Goal: Use online tool/utility

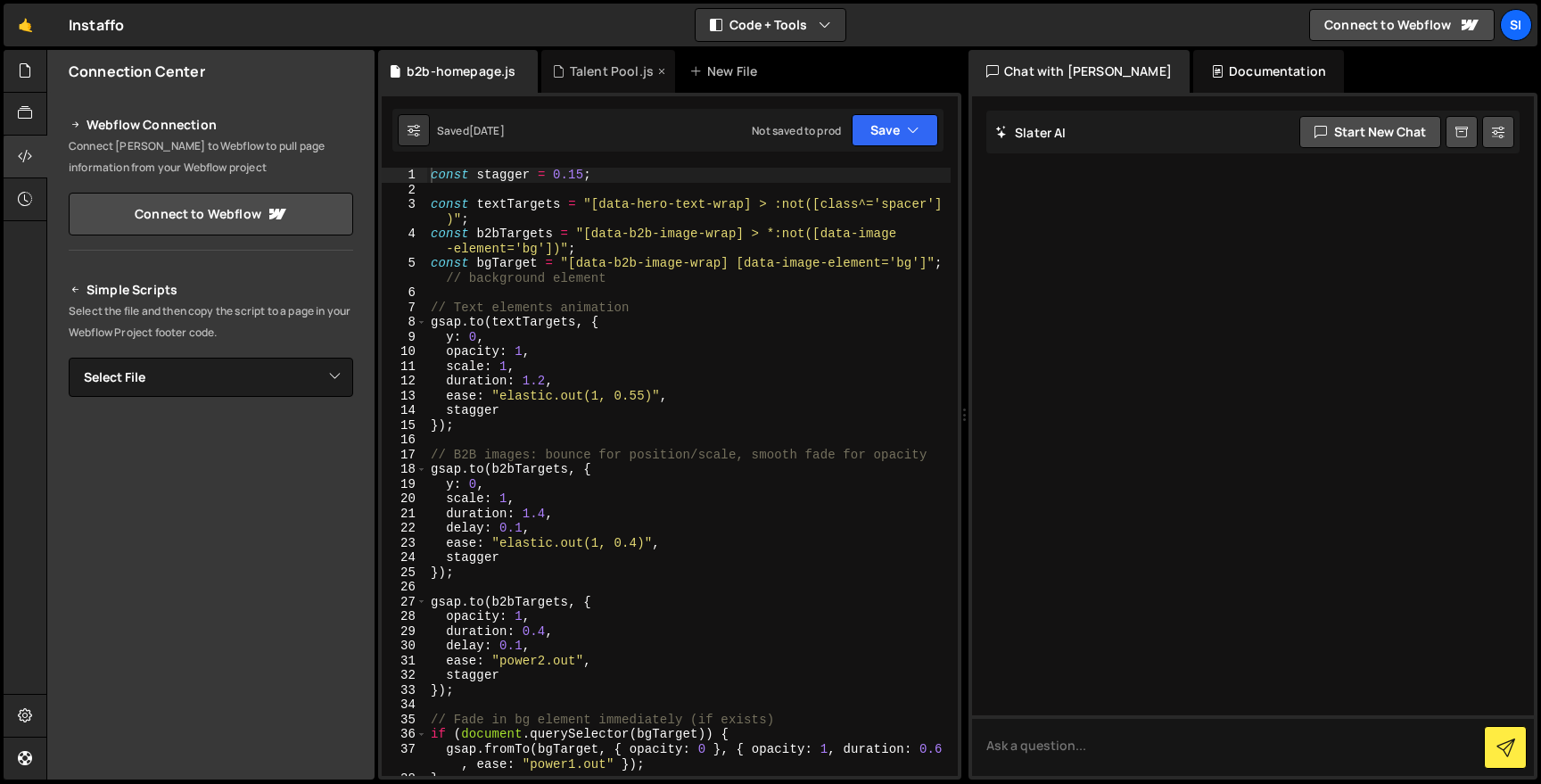
click at [595, 87] on div "Talent Pool.js" at bounding box center [608, 71] width 134 height 43
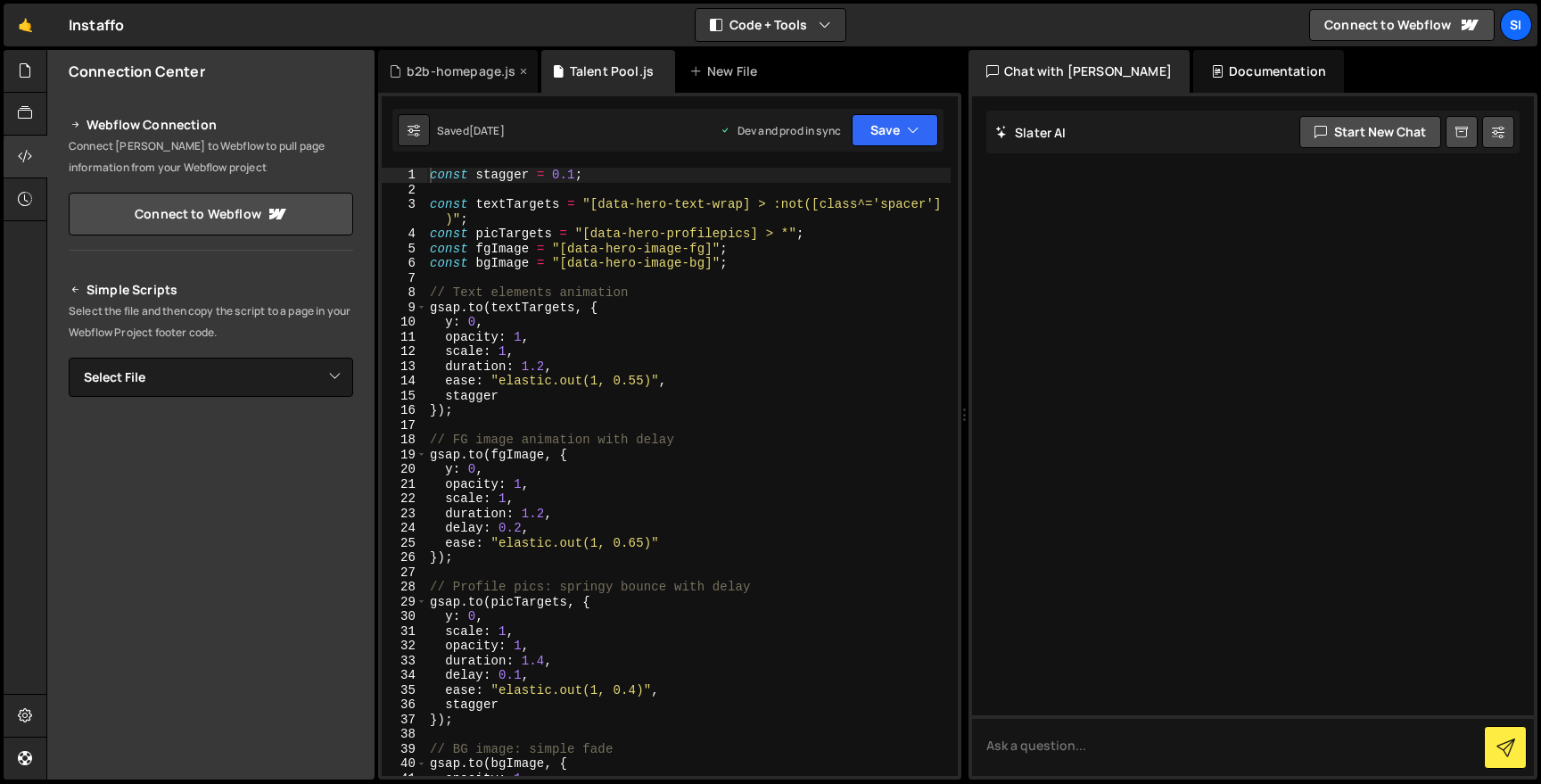
click at [429, 77] on div "b2b-homepage.js" at bounding box center [460, 70] width 109 height 17
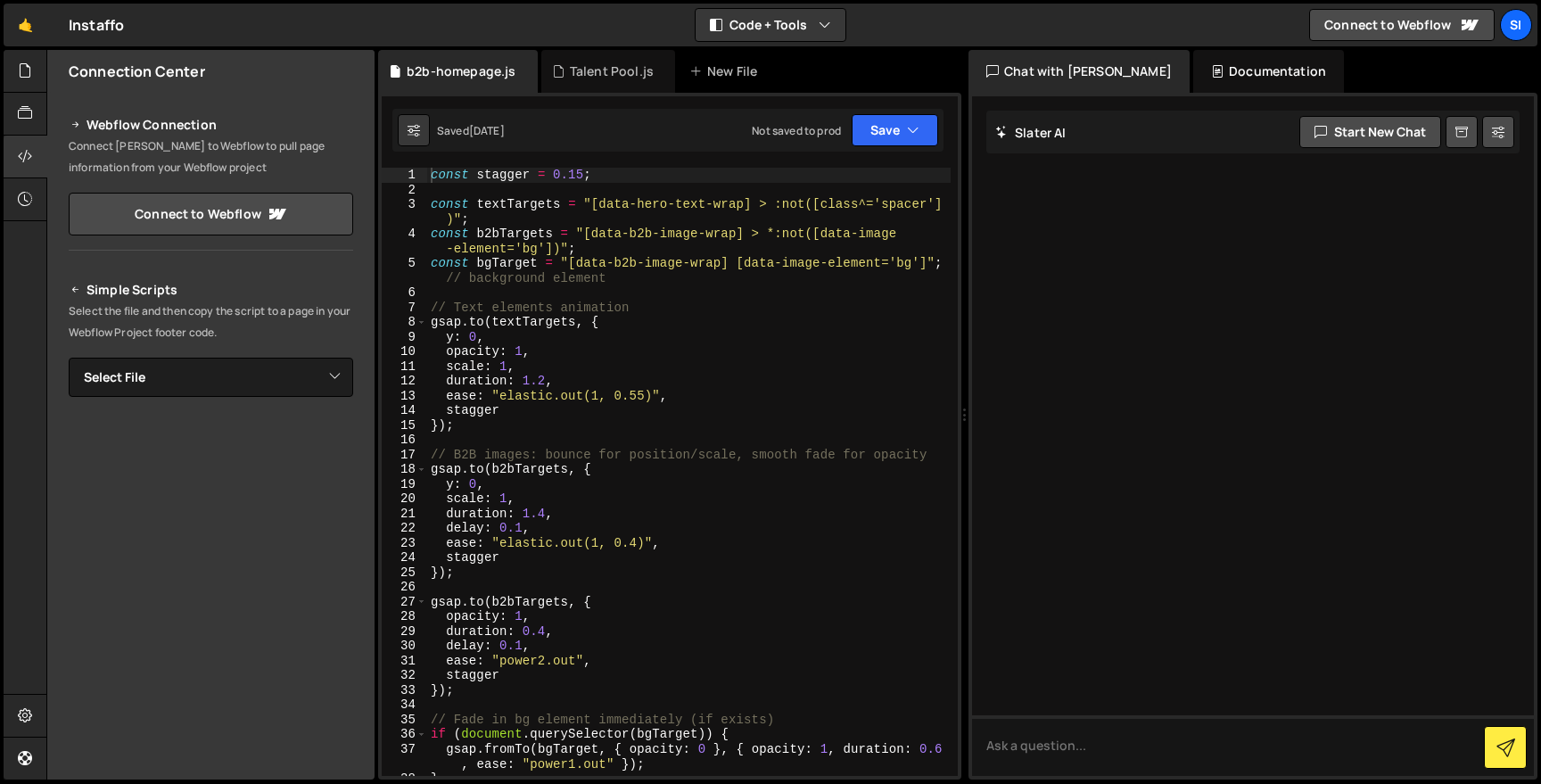
type textarea "duration: 1.2,"
click at [617, 384] on div "const stagger = 0.15 ; const textTargets = "[data-hero-text-wrap] > :not([class…" at bounding box center [689, 486] width 523 height 638
click at [878, 137] on button "Save" at bounding box center [895, 130] width 87 height 32
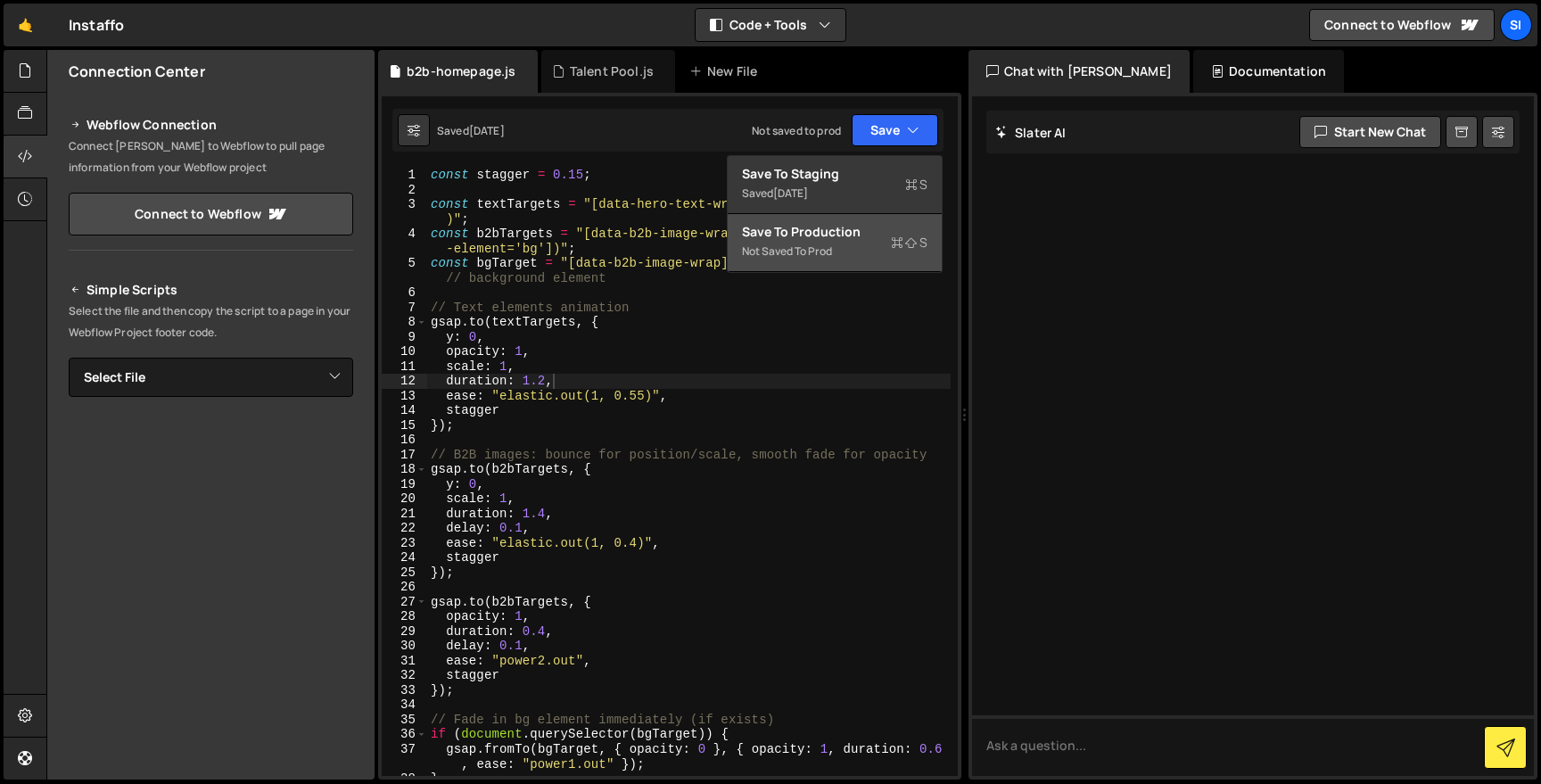
click at [820, 247] on div "Not saved to prod" at bounding box center [835, 251] width 186 height 21
